Goal: Information Seeking & Learning: Learn about a topic

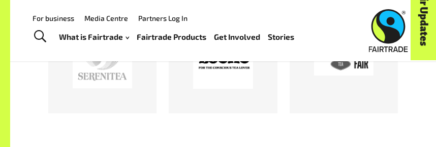
scroll to position [503, 0]
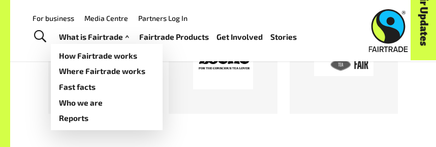
click at [109, 36] on link "What is Fairtrade" at bounding box center [95, 37] width 73 height 14
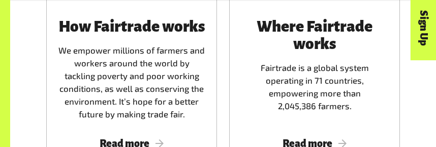
scroll to position [645, 0]
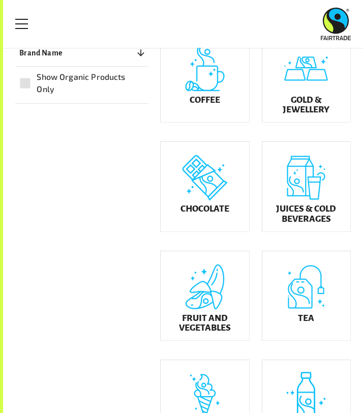
scroll to position [191, 0]
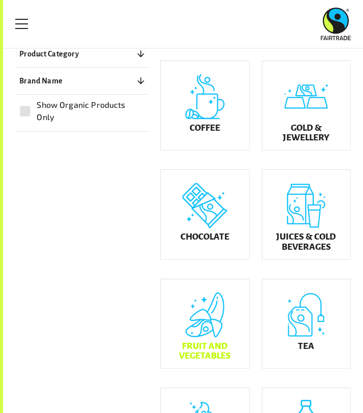
click at [206, 359] on h5 "Fruit and Vegetables" at bounding box center [205, 350] width 72 height 19
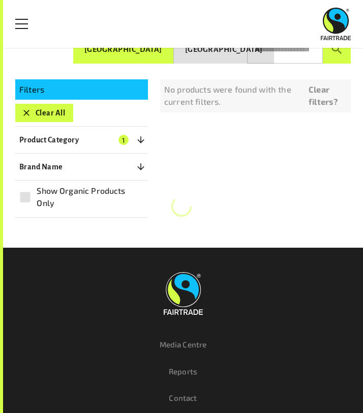
scroll to position [112, 0]
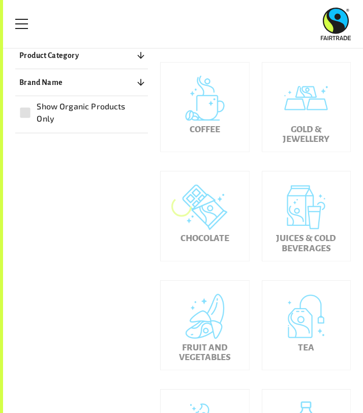
scroll to position [191, 0]
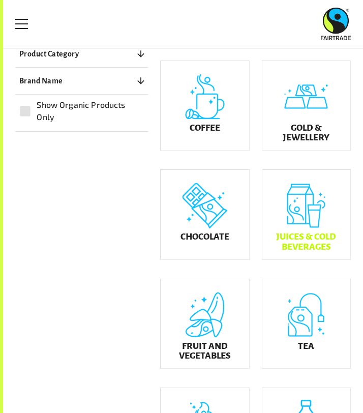
click at [298, 251] on h5 "Juices & Cold Beverages" at bounding box center [307, 241] width 72 height 19
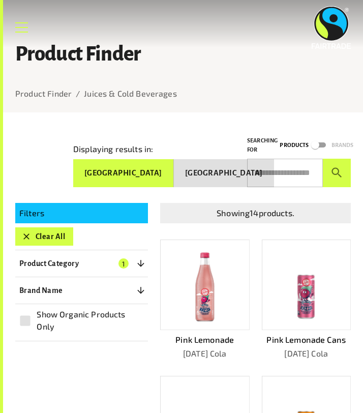
click at [27, 28] on link "Menu" at bounding box center [21, 27] width 25 height 25
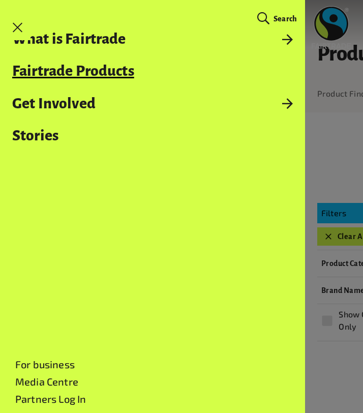
click at [74, 71] on link "Fairtrade Products" at bounding box center [152, 71] width 305 height 16
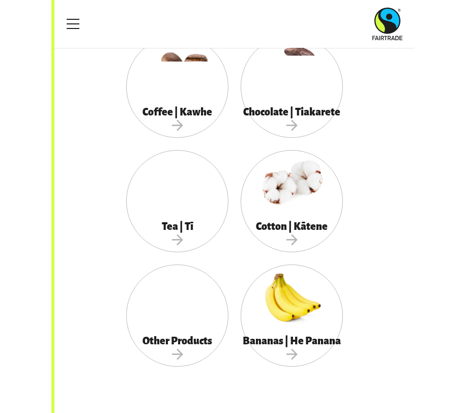
scroll to position [385, 0]
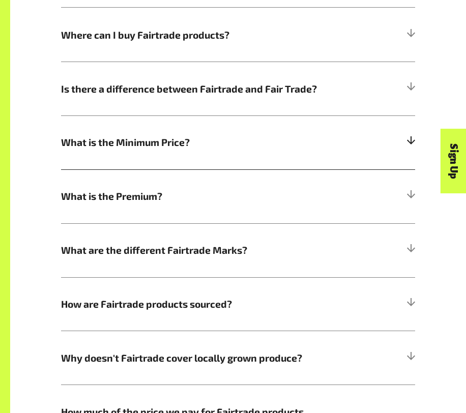
scroll to position [463, 0]
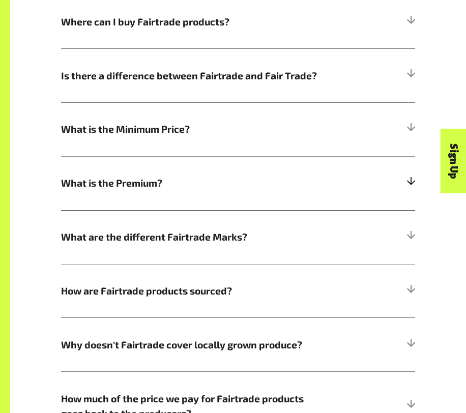
click at [190, 183] on span "What is the Premium?" at bounding box center [194, 183] width 266 height 15
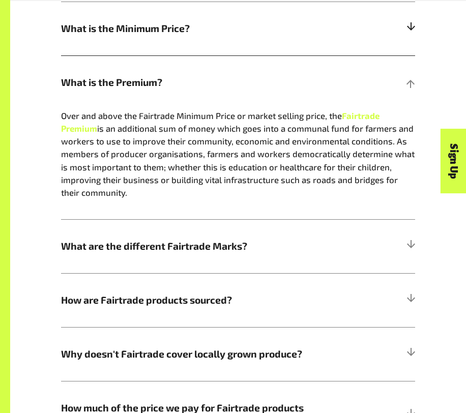
scroll to position [565, 0]
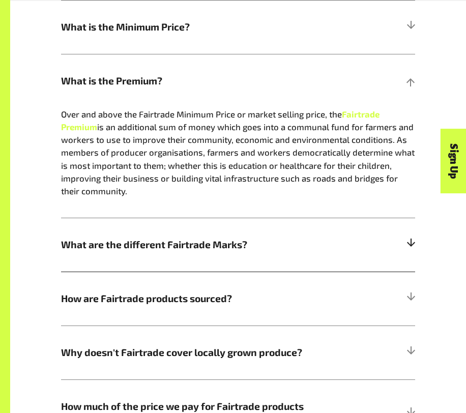
click at [209, 243] on span "What are the different Fairtrade Marks?" at bounding box center [194, 244] width 266 height 15
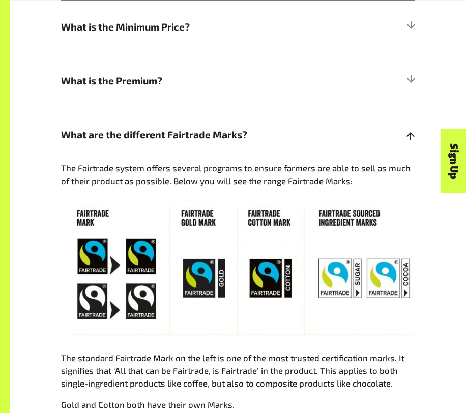
click at [262, 142] on h5 "What are the different Fairtrade Marks?" at bounding box center [238, 135] width 354 height 54
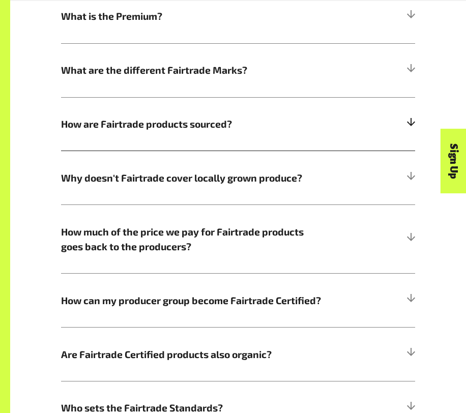
scroll to position [630, 0]
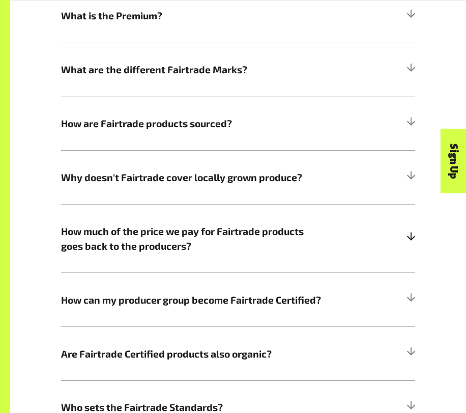
click at [243, 233] on span "How much of the price we pay for Fairtrade products goes back to the producers?" at bounding box center [194, 239] width 266 height 30
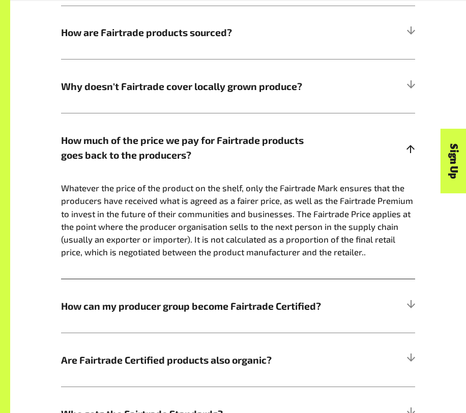
scroll to position [727, 0]
